Goal: Communication & Community: Answer question/provide support

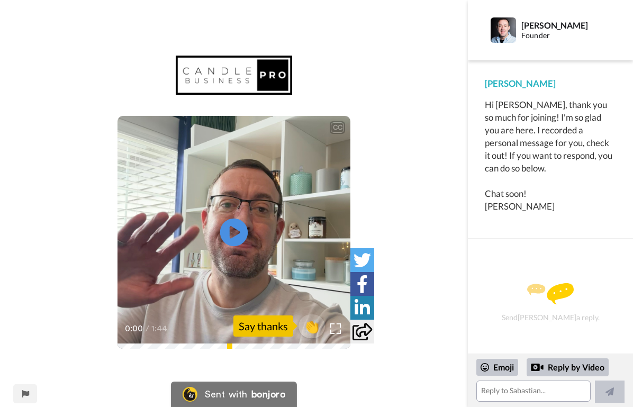
click at [238, 242] on icon at bounding box center [234, 232] width 28 height 28
click at [497, 387] on textarea at bounding box center [534, 391] width 114 height 21
click at [308, 324] on span "👏" at bounding box center [311, 326] width 33 height 21
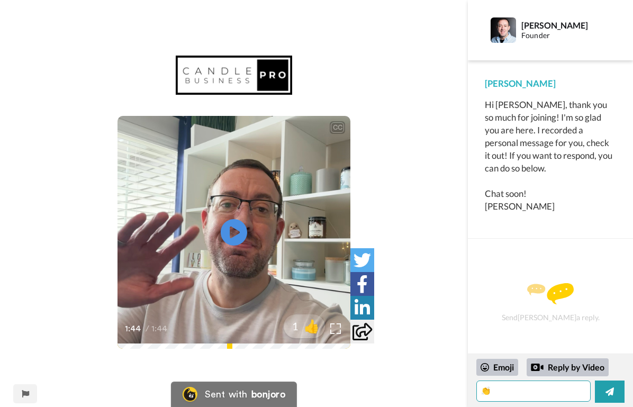
click at [506, 394] on textarea "👏" at bounding box center [534, 391] width 114 height 21
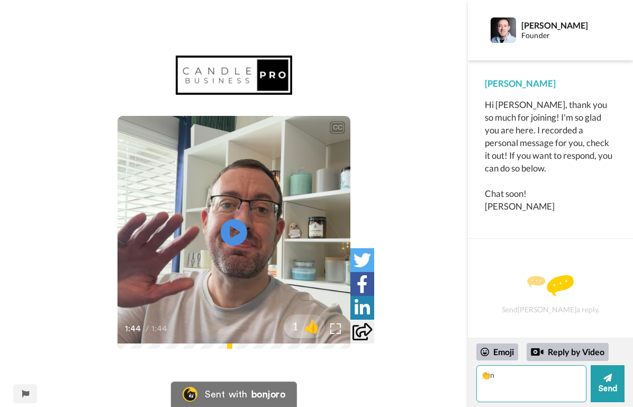
type textarea "👏"
type textarea "p"
type textarea "n"
type textarea "h"
type textarea "p"
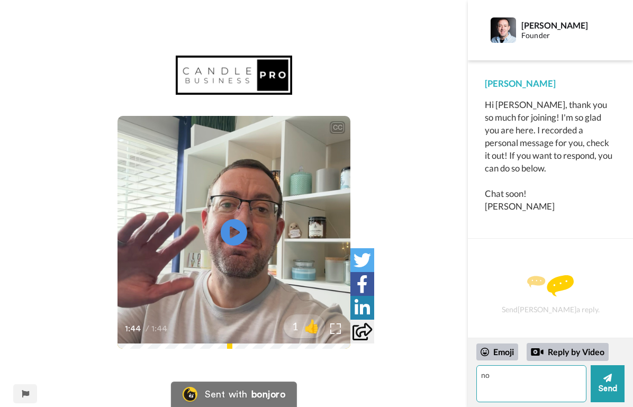
type textarea "n"
type textarea "p"
type textarea "name was good lol"
click at [613, 391] on button "Send" at bounding box center [608, 383] width 34 height 37
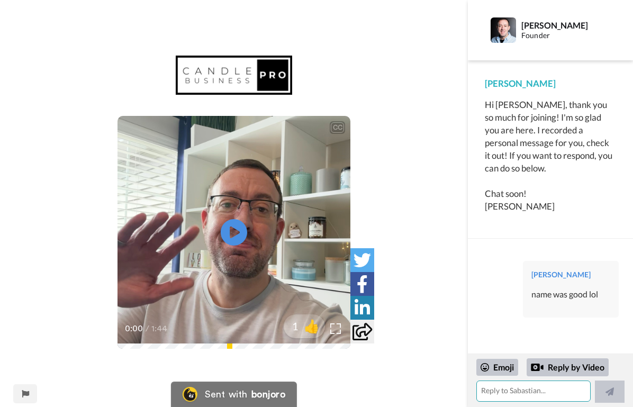
click at [483, 390] on textarea at bounding box center [534, 391] width 114 height 21
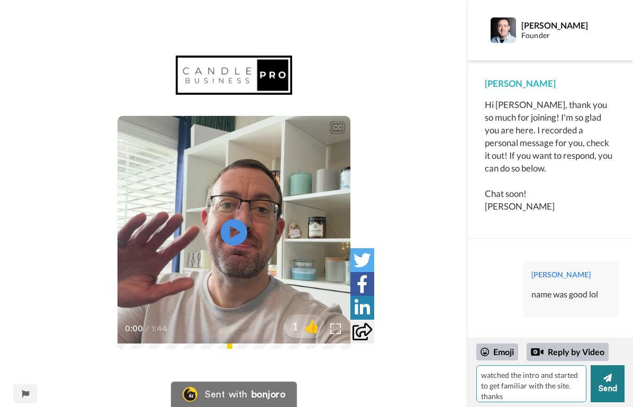
type textarea "watched the intro and started to get familiar with the site. thanks"
click at [602, 387] on button "Send" at bounding box center [608, 383] width 34 height 37
